Goal: Navigation & Orientation: Find specific page/section

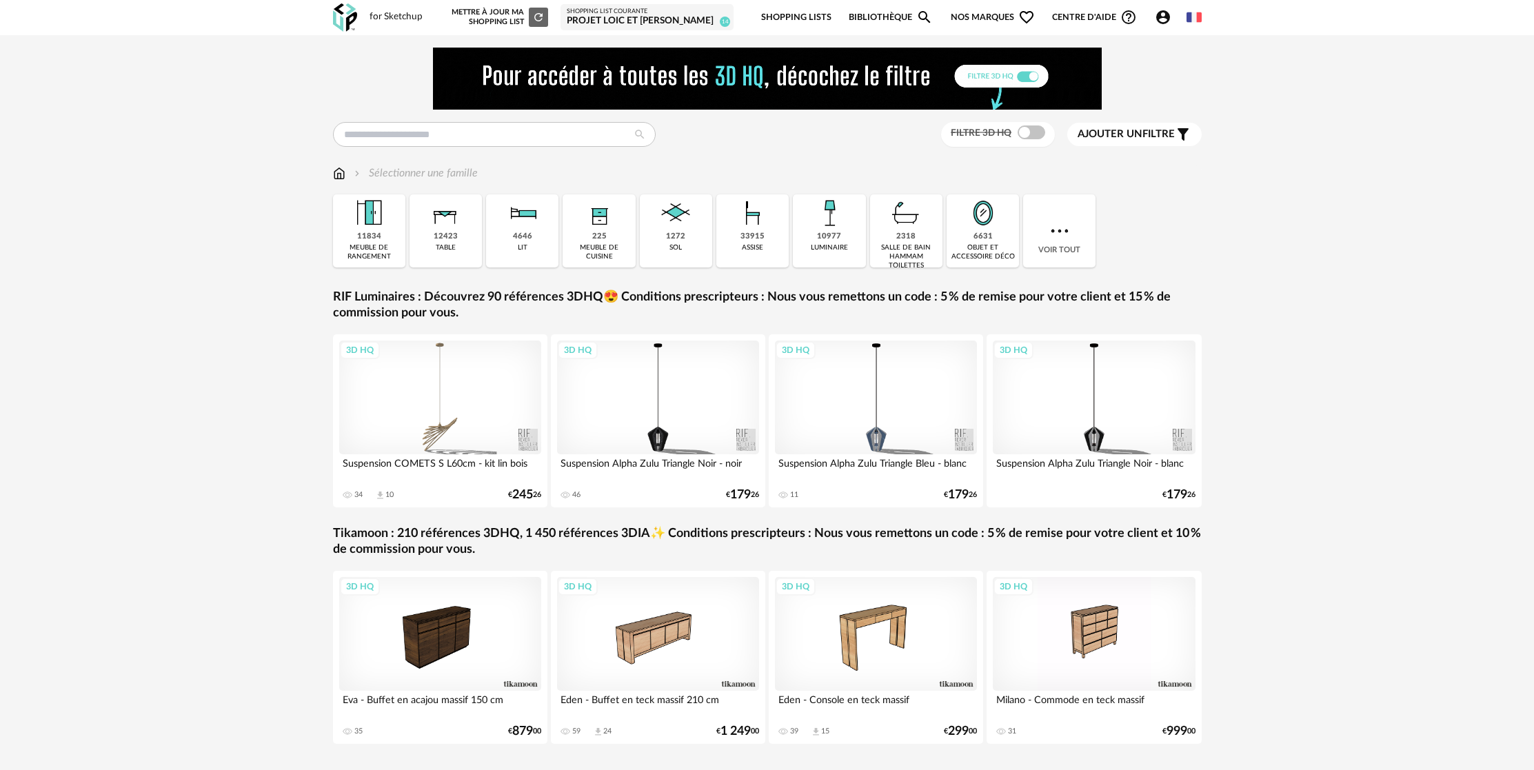
click at [664, 17] on div "projet loic et [PERSON_NAME]" at bounding box center [647, 21] width 161 height 12
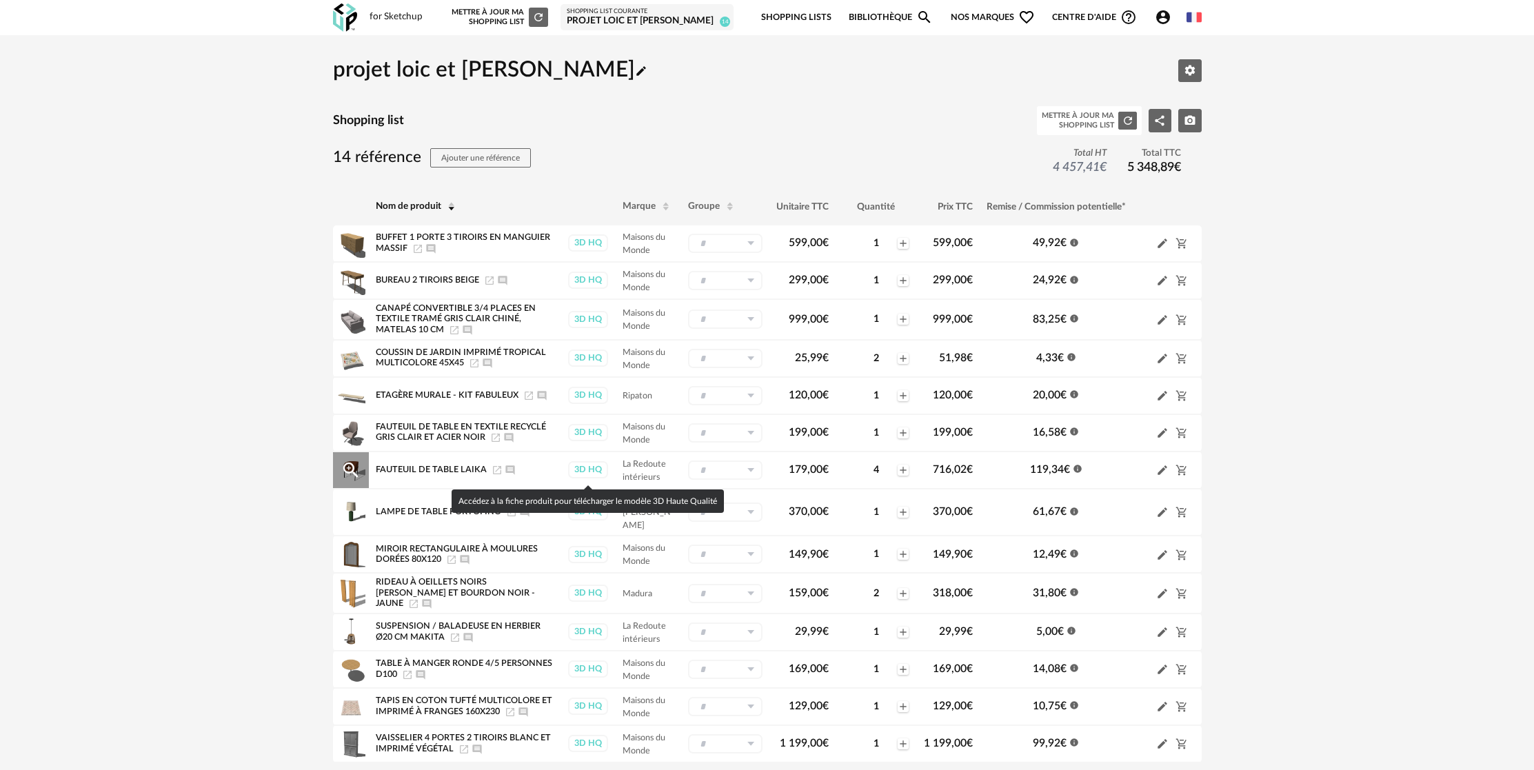
click at [595, 472] on div "3D HQ" at bounding box center [588, 469] width 40 height 17
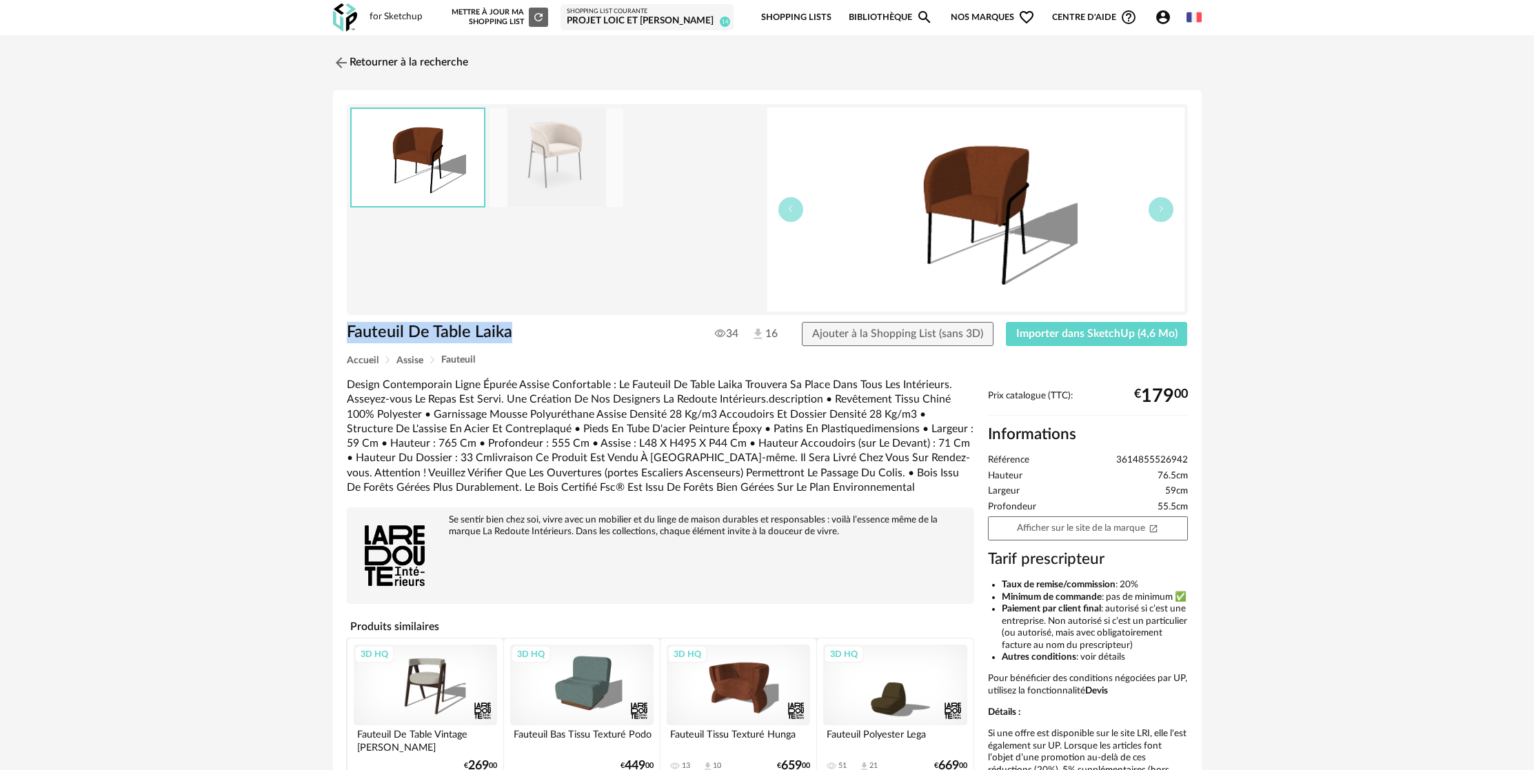
drag, startPoint x: 348, startPoint y: 332, endPoint x: 580, endPoint y: 323, distance: 232.5
click at [580, 323] on h1 "Fauteuil De Table Laika" at bounding box center [518, 332] width 343 height 21
copy h1 "Fauteuil De Table Laika"
click at [441, 65] on link "Retourner à la recherche" at bounding box center [396, 63] width 135 height 30
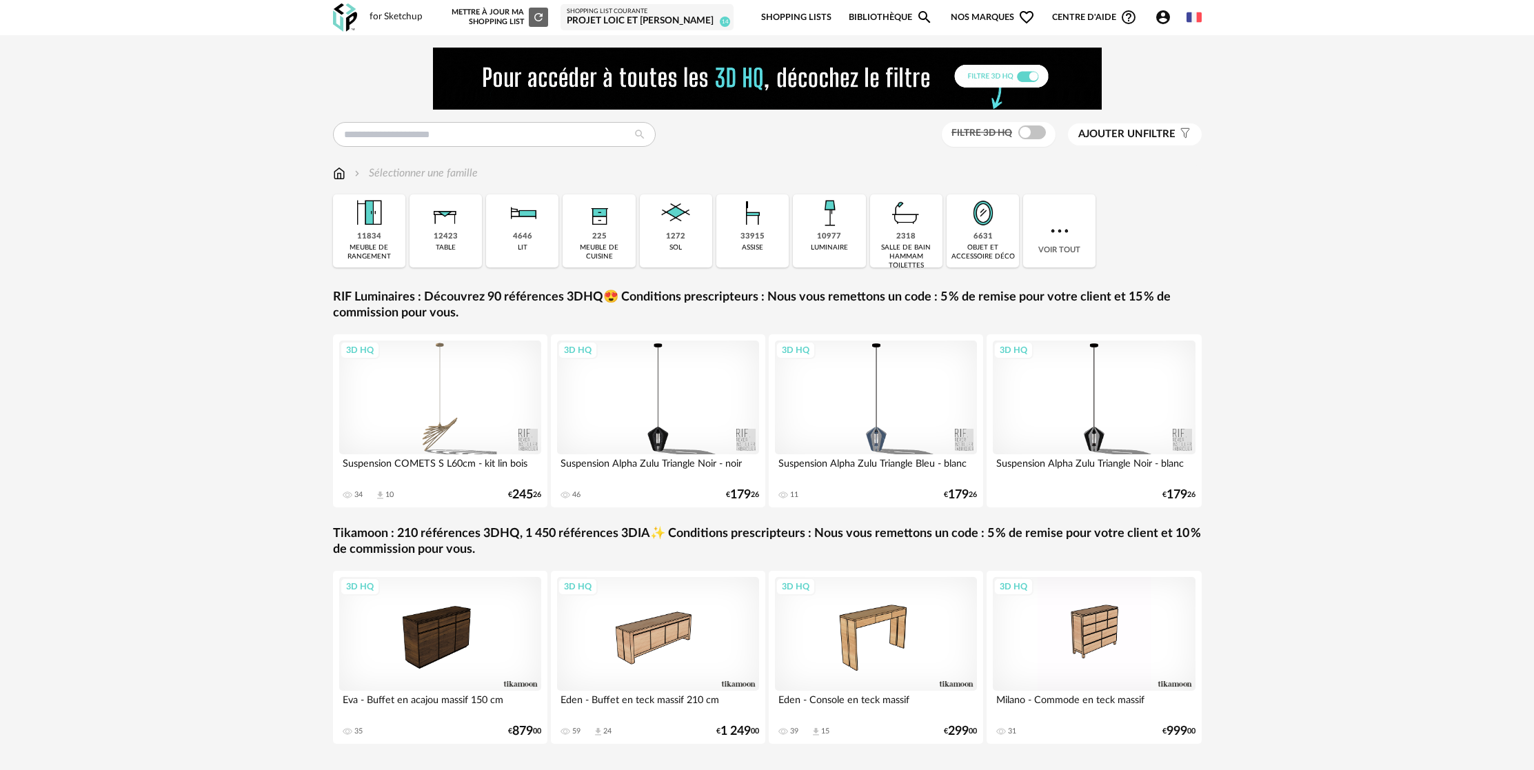
click at [656, 16] on div "projet loic et [PERSON_NAME]" at bounding box center [647, 21] width 161 height 12
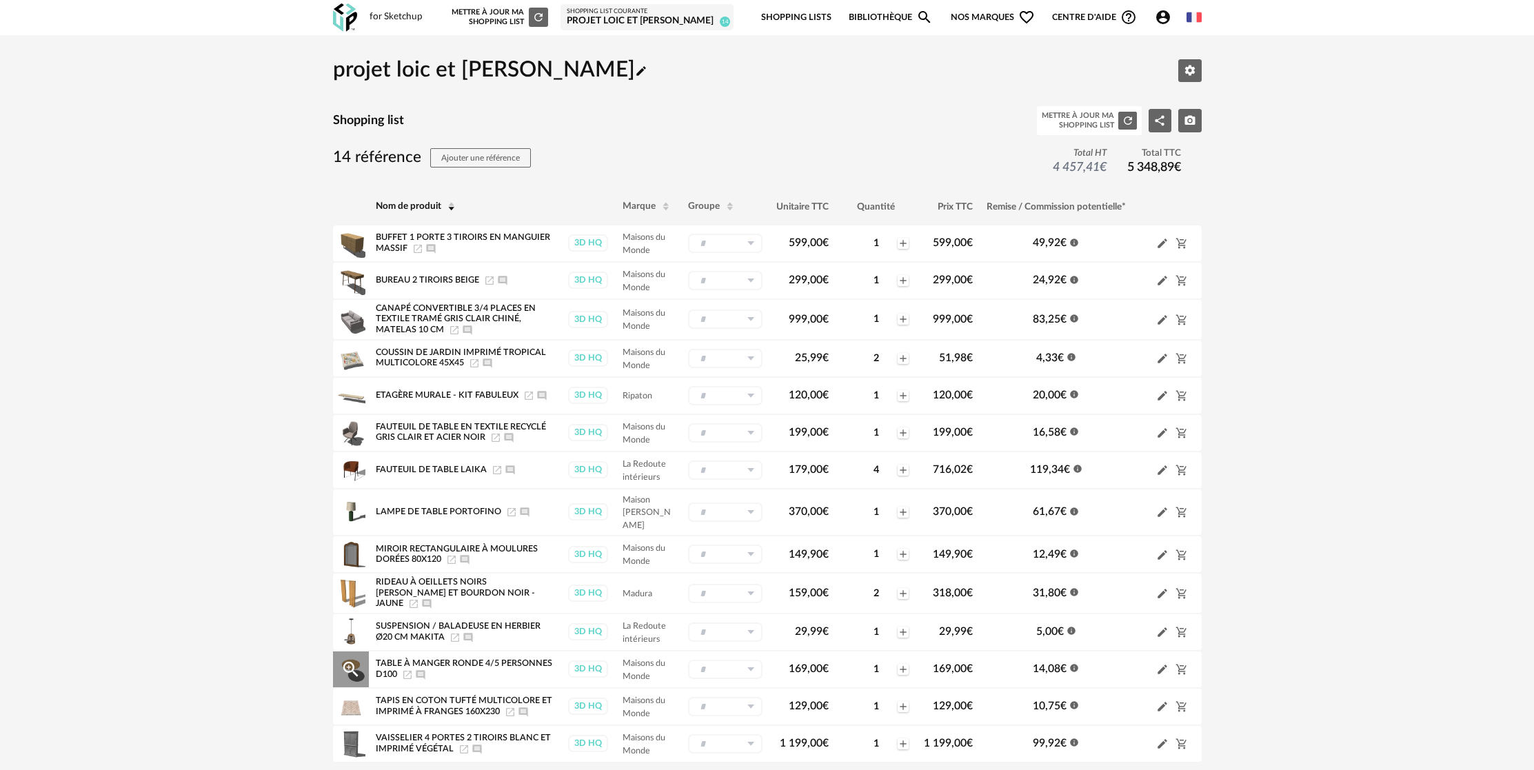
click at [348, 669] on icon "Magnify Plus Outline icon" at bounding box center [350, 669] width 15 height 15
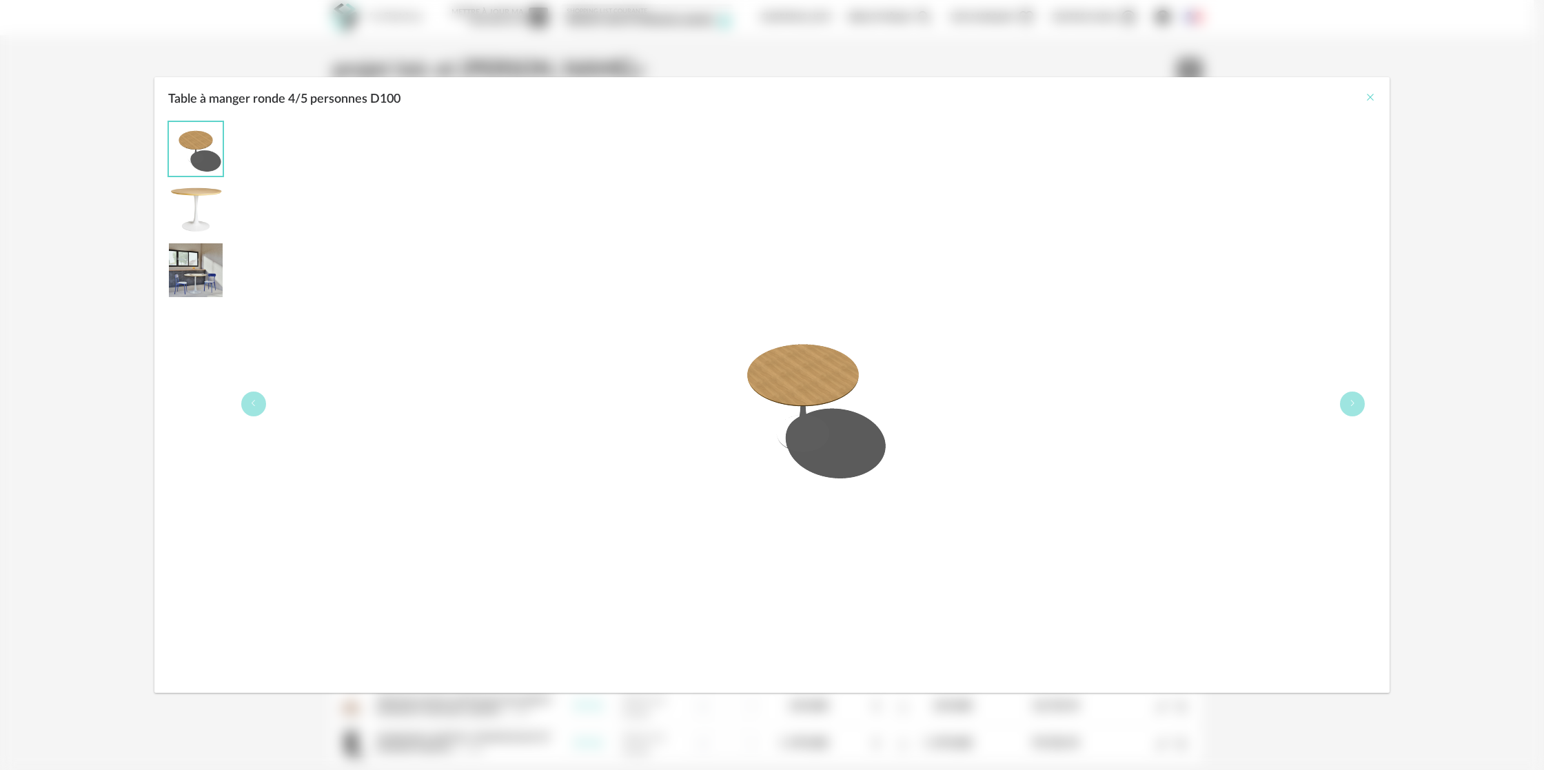
click at [1368, 97] on icon "Close" at bounding box center [1370, 97] width 11 height 11
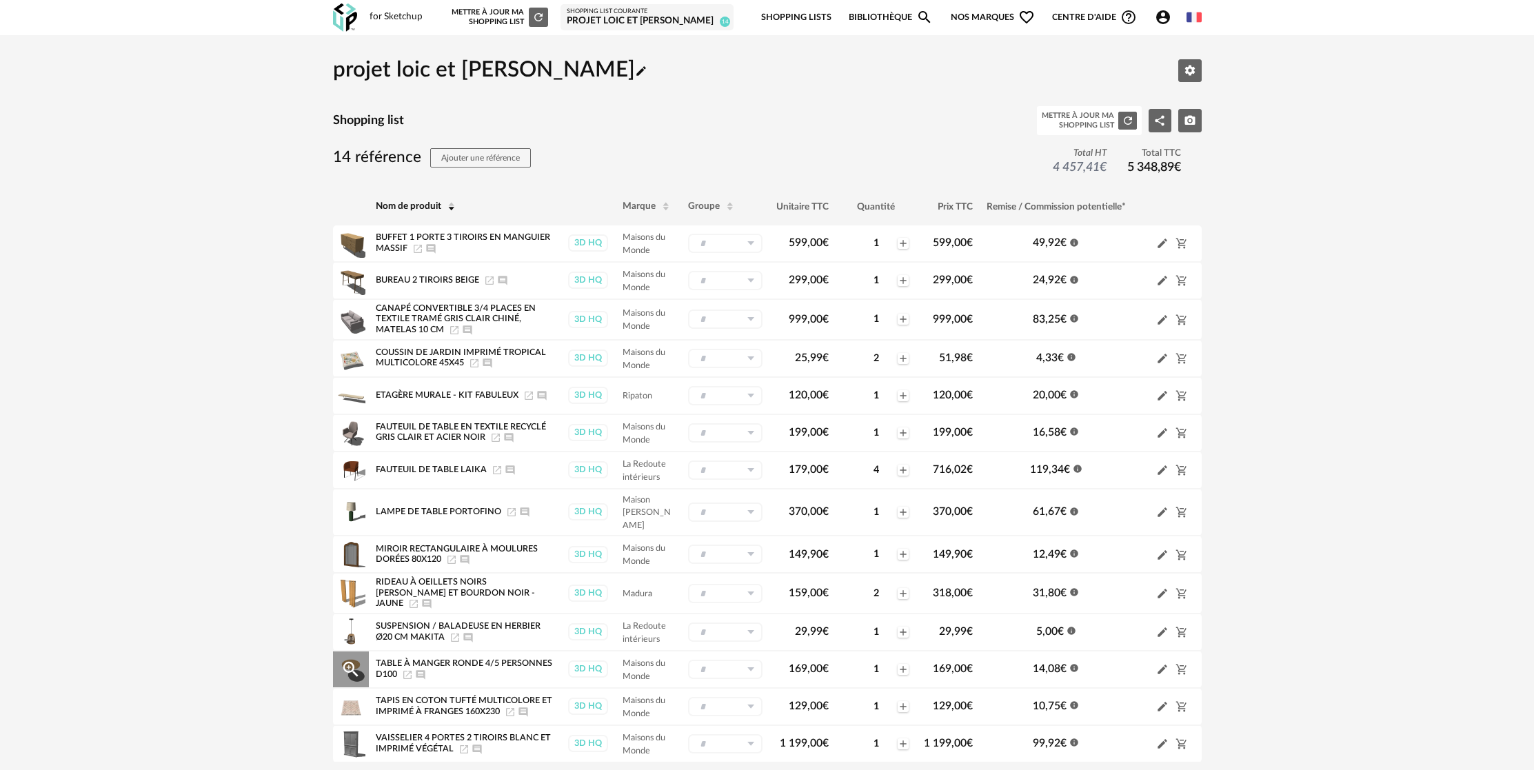
click at [457, 665] on span "Table à manger ronde 4/5 personnes D100" at bounding box center [464, 668] width 176 height 19
click at [584, 666] on div "3D HQ" at bounding box center [588, 668] width 40 height 17
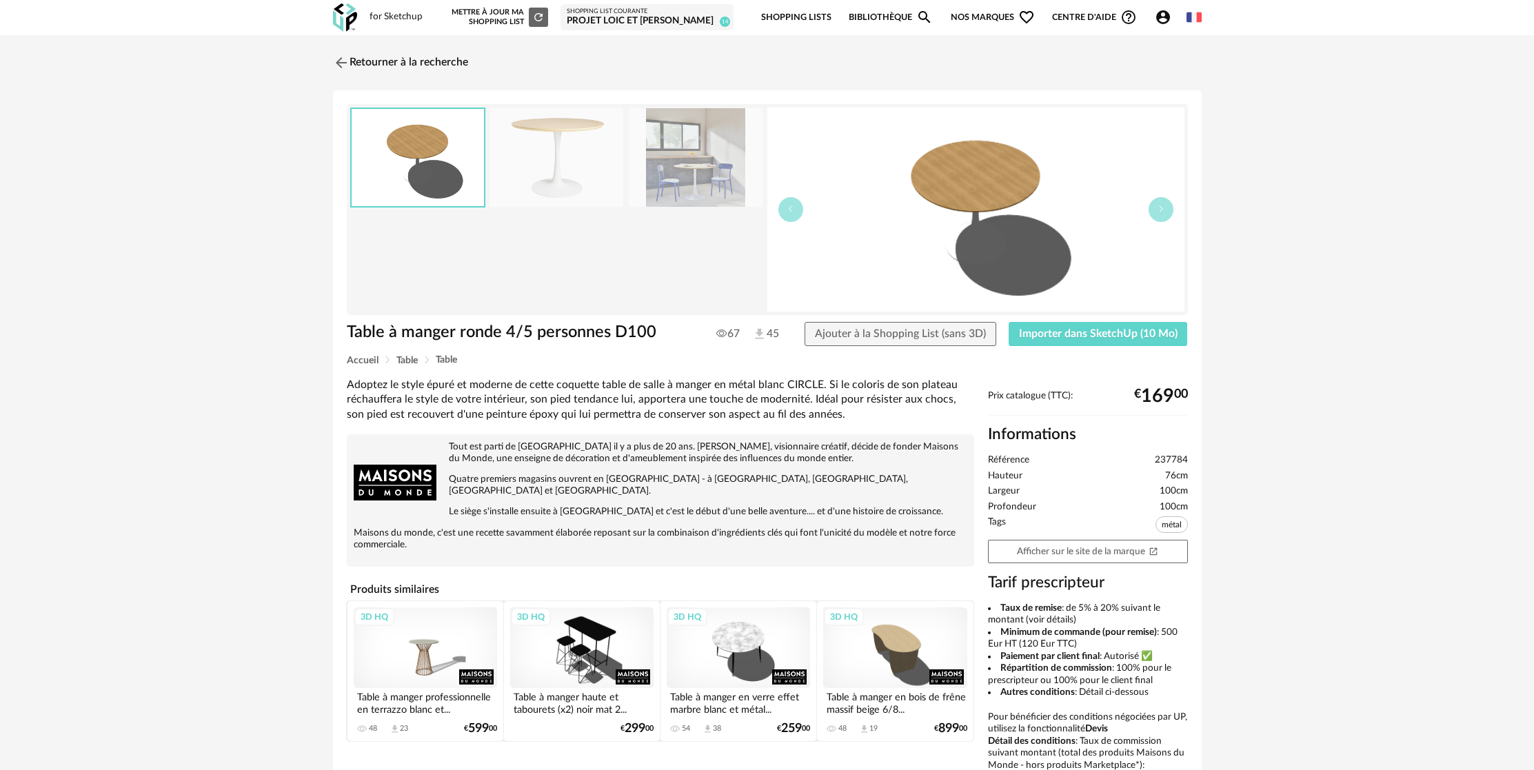
click at [638, 18] on div "projet loic et [PERSON_NAME]" at bounding box center [647, 21] width 161 height 12
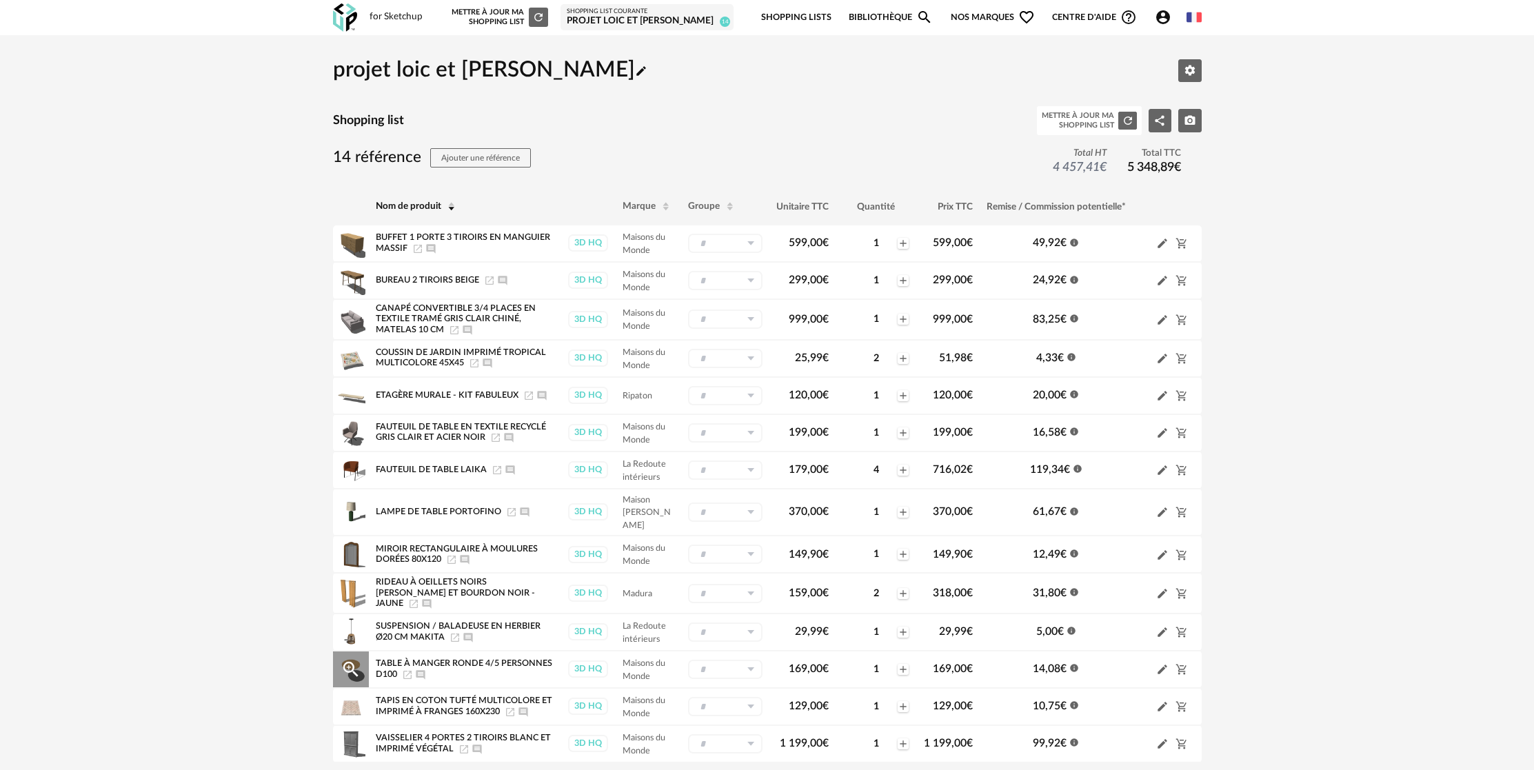
click at [409, 678] on icon "Launch icon" at bounding box center [407, 674] width 11 height 11
click at [392, 665] on span "Table à manger ronde 4/5 personnes D100" at bounding box center [464, 668] width 176 height 19
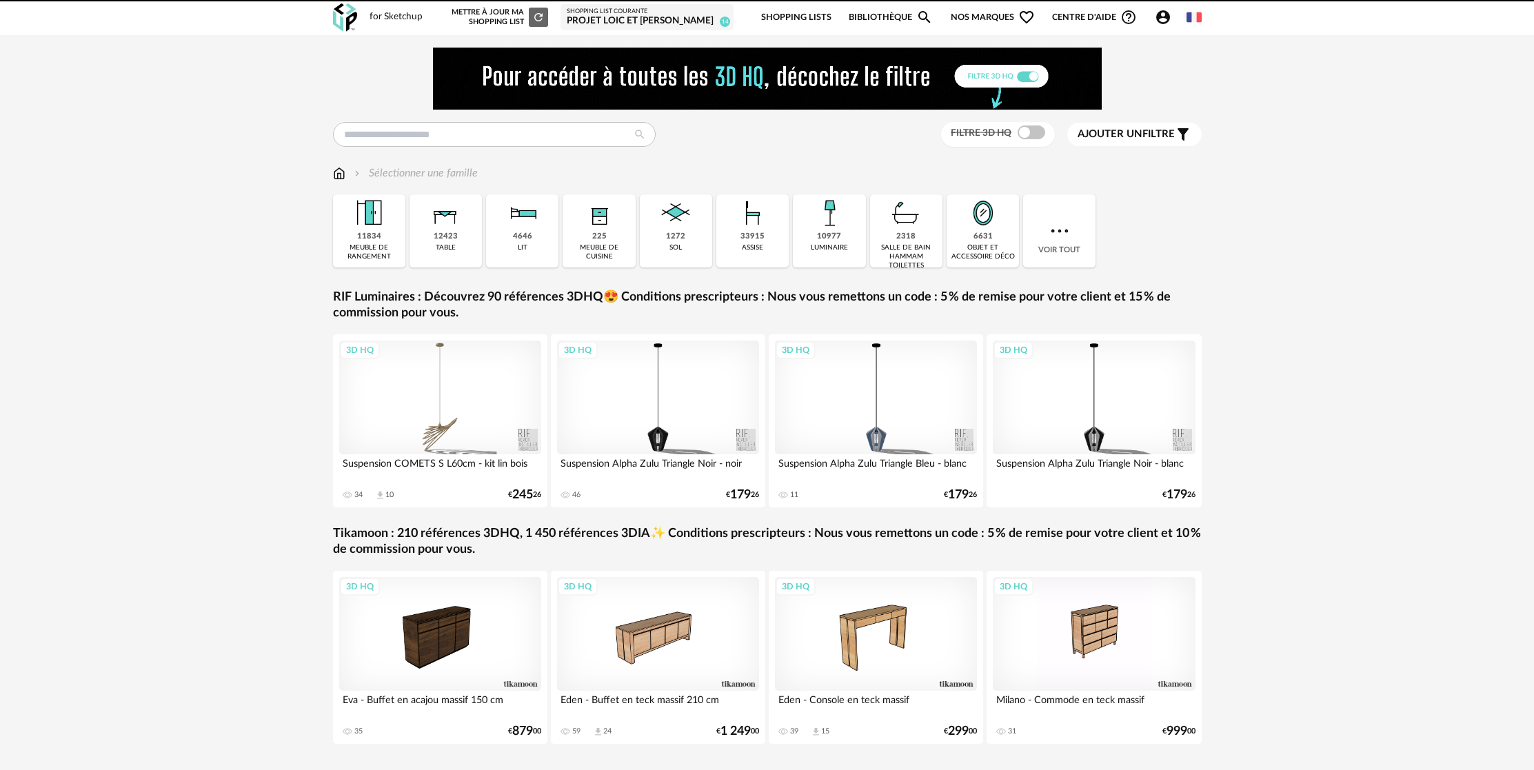
click at [668, 23] on div "projet loic et [PERSON_NAME]" at bounding box center [647, 21] width 161 height 12
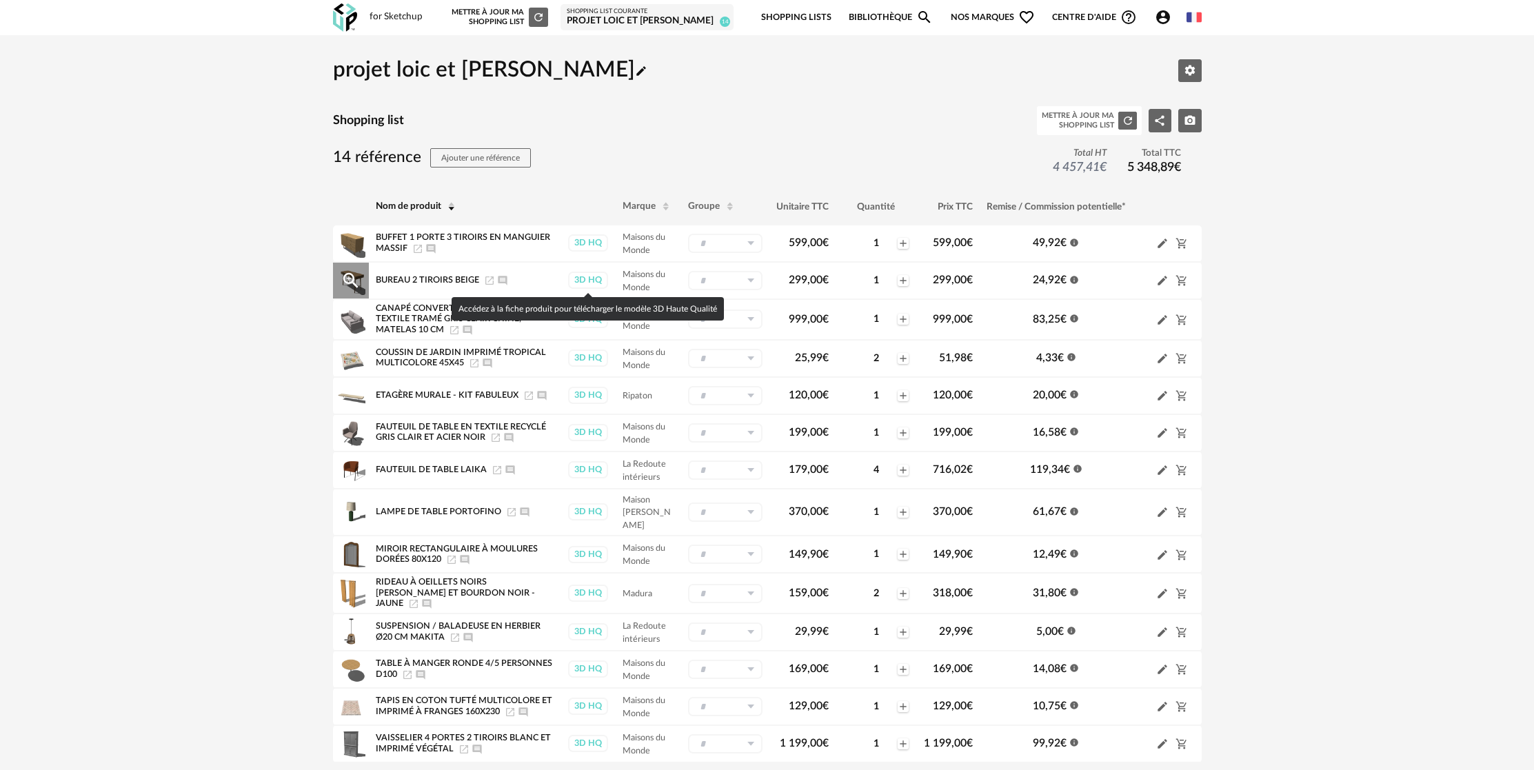
click at [586, 284] on div "3D HQ" at bounding box center [588, 280] width 40 height 17
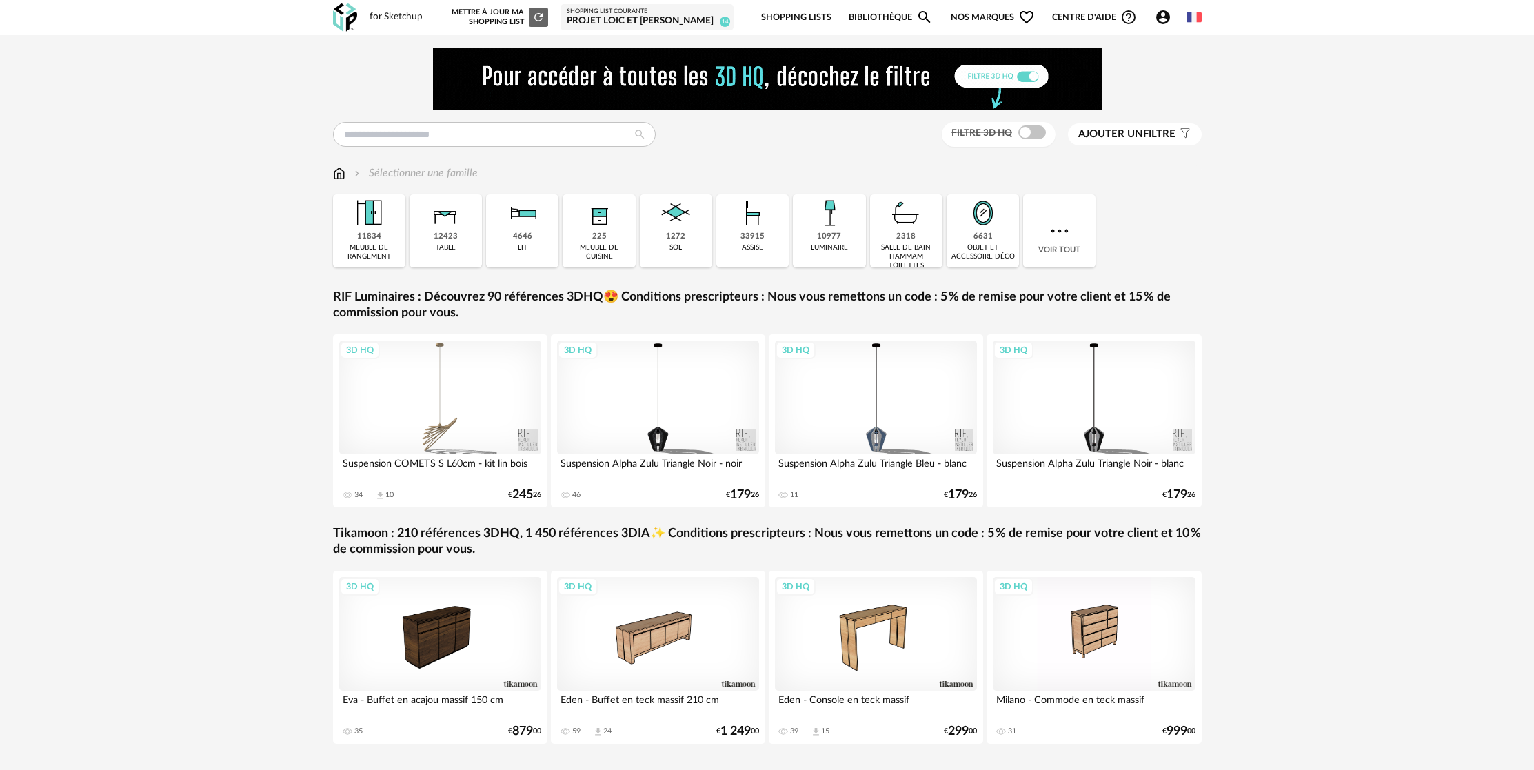
click at [682, 17] on div "projet loic et [PERSON_NAME]" at bounding box center [647, 21] width 161 height 12
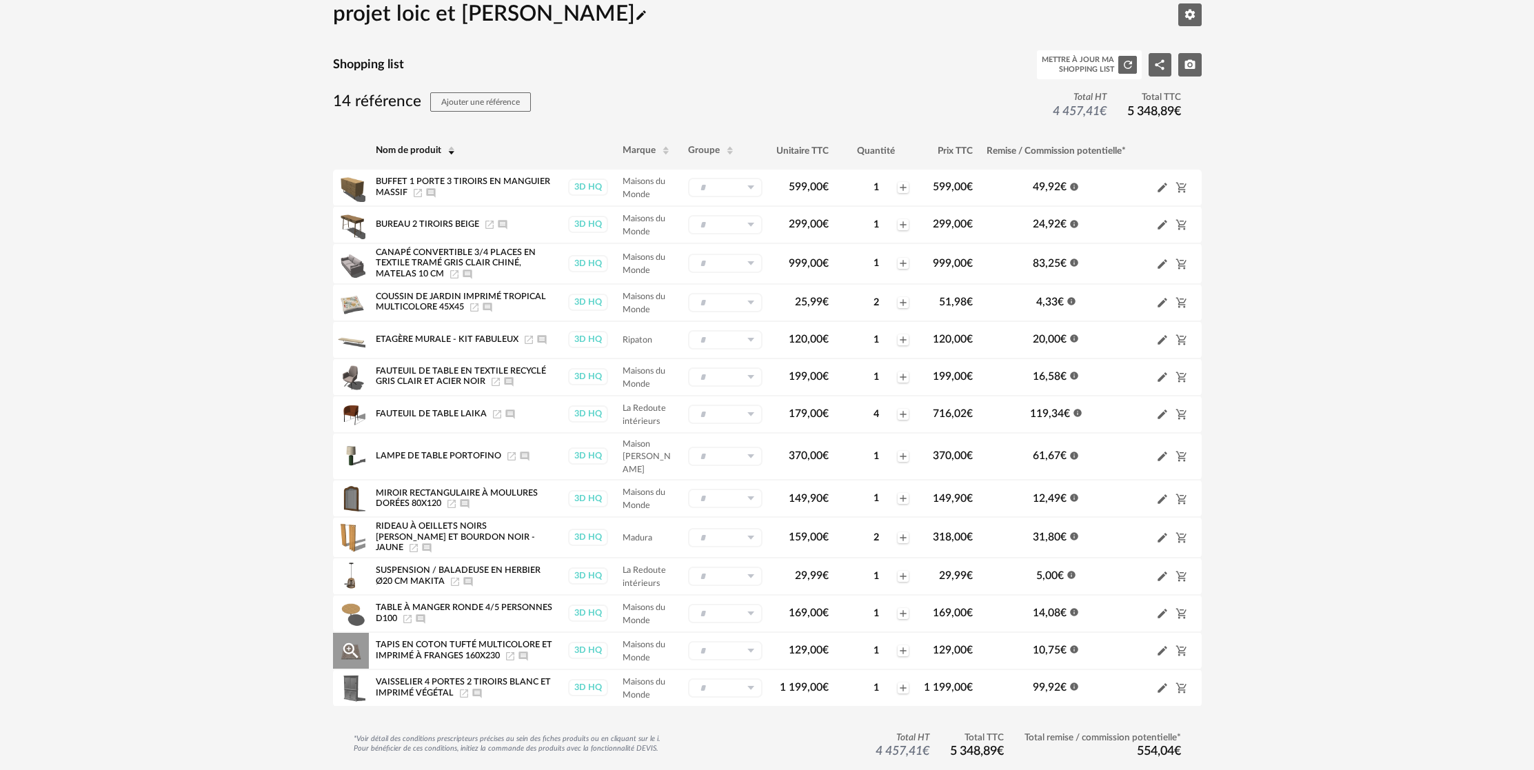
scroll to position [57, 0]
click at [441, 653] on span "Tapis en coton tufté multicolore et imprimé à franges 160x230" at bounding box center [464, 649] width 176 height 19
click at [509, 655] on icon "Launch icon" at bounding box center [510, 655] width 11 height 11
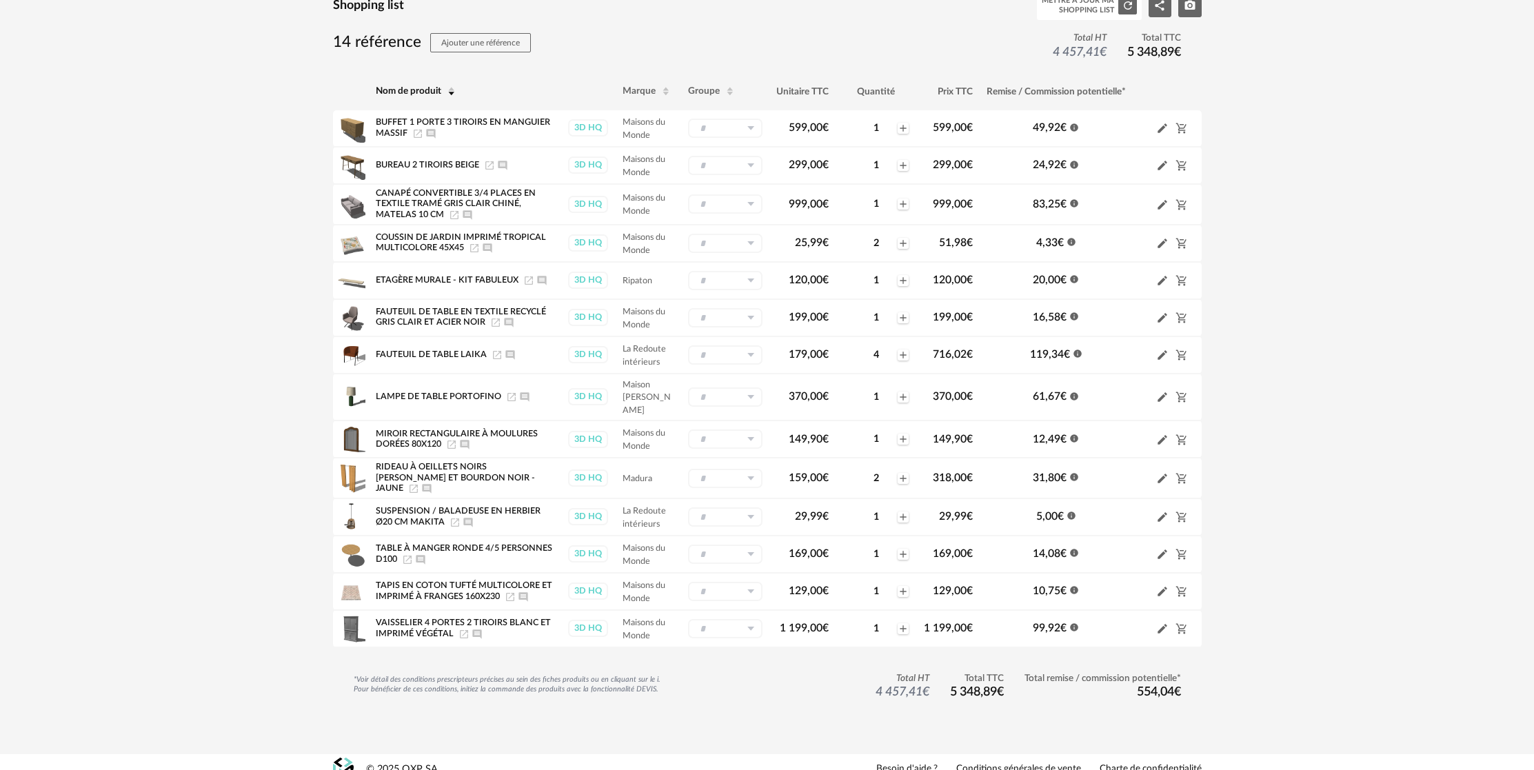
scroll to position [0, 0]
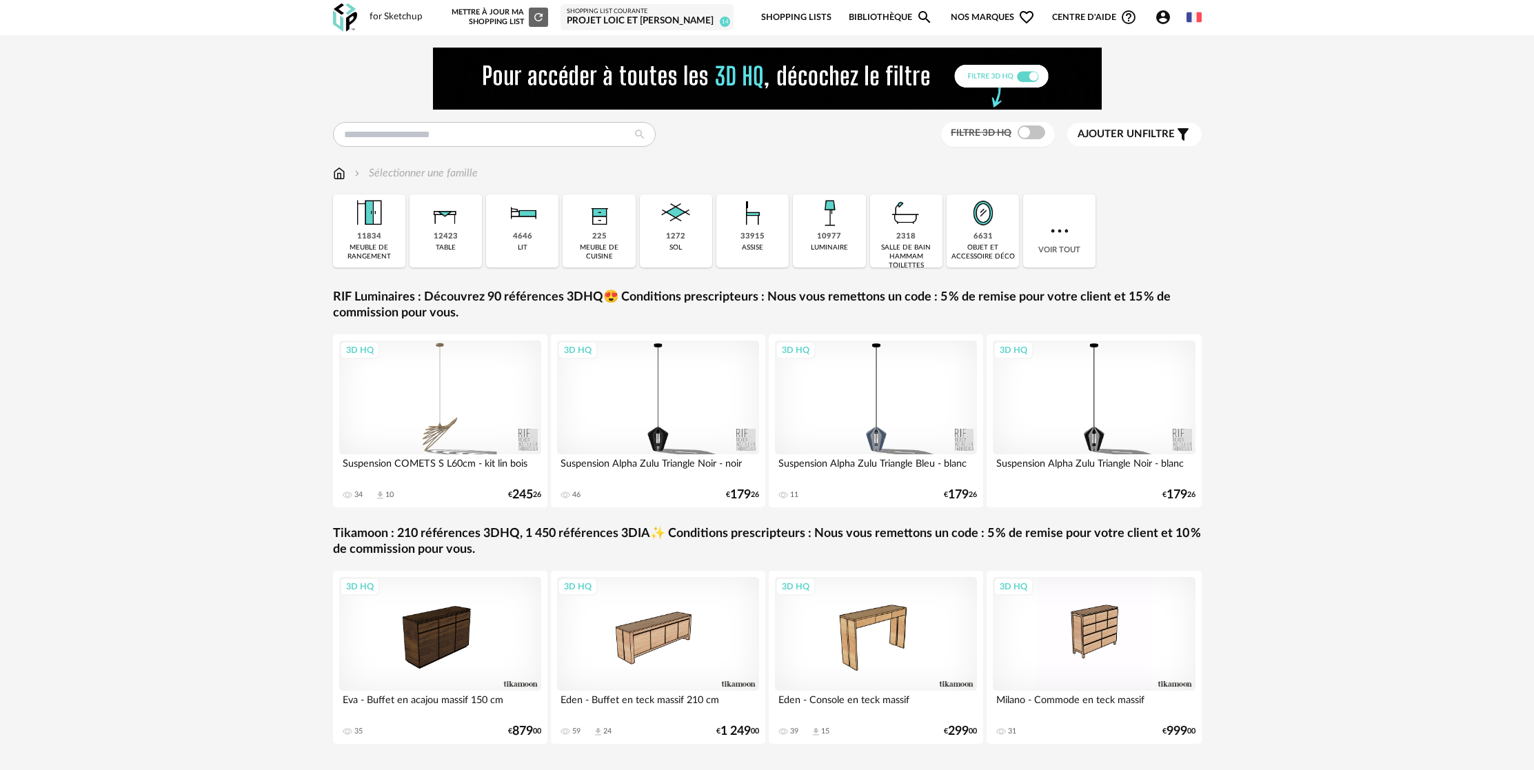
click at [655, 15] on div "projet loic et [PERSON_NAME]" at bounding box center [647, 21] width 161 height 12
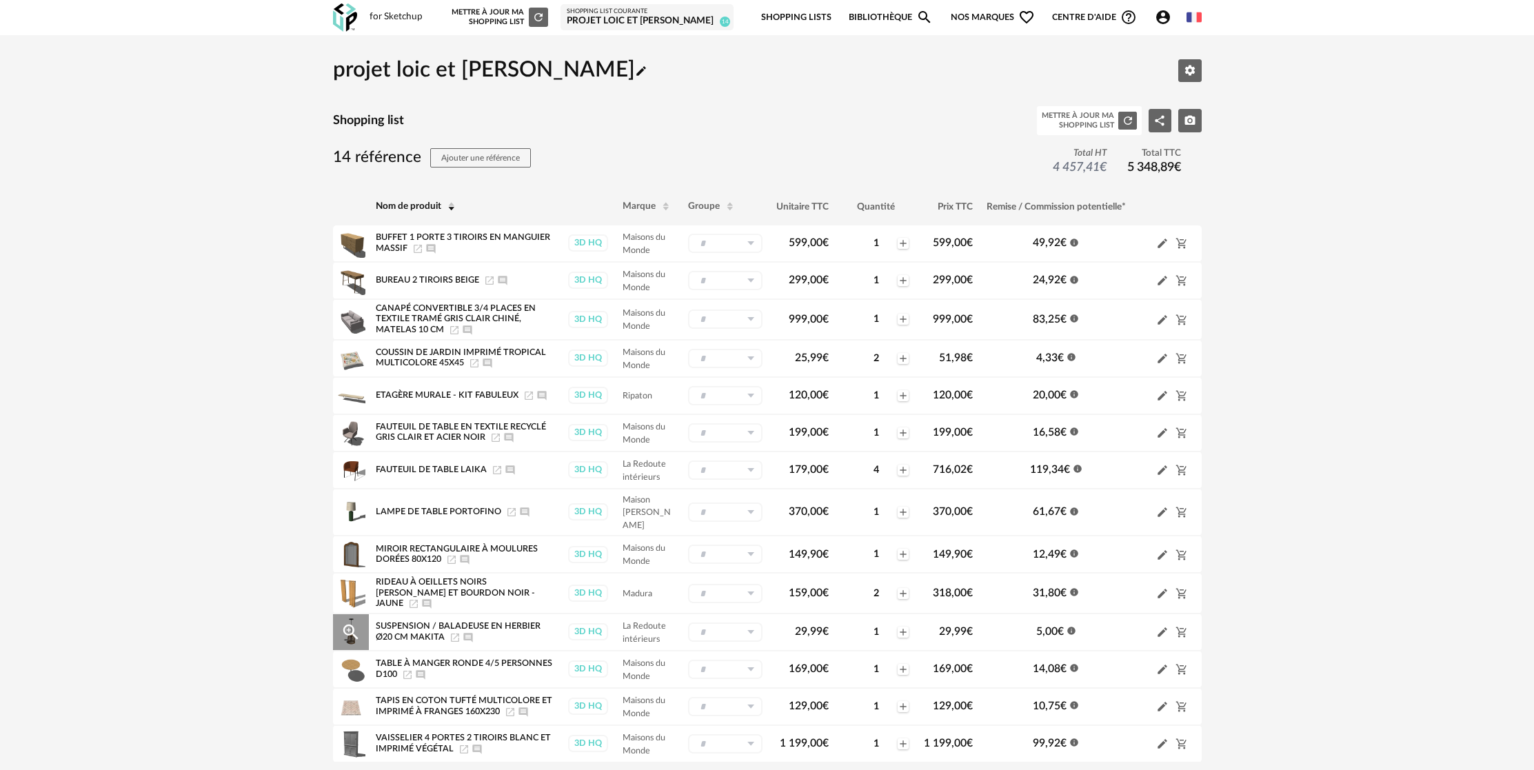
click at [456, 638] on icon "Launch icon" at bounding box center [454, 637] width 11 height 11
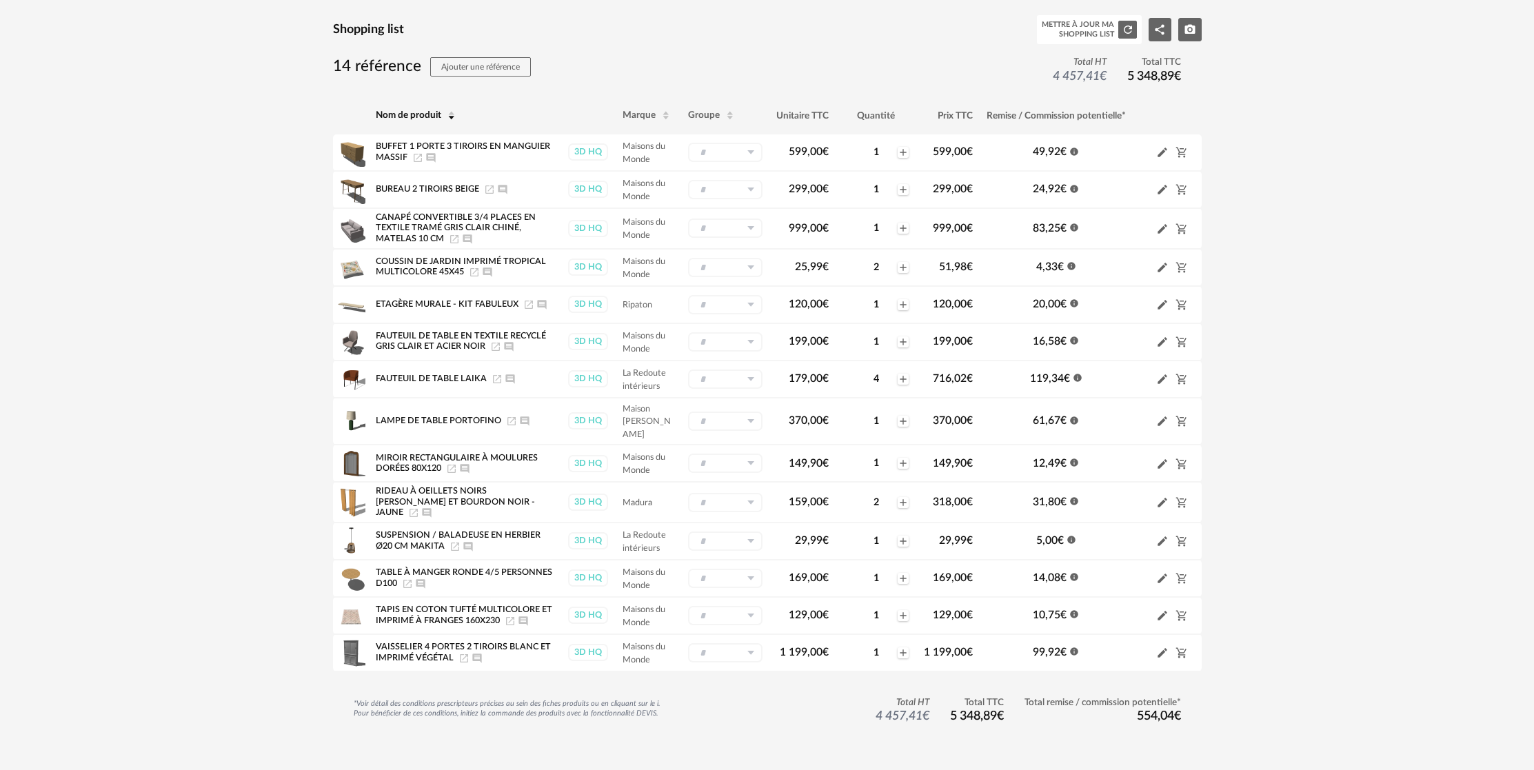
scroll to position [92, 0]
click at [418, 507] on icon "Launch icon" at bounding box center [413, 511] width 8 height 8
